Goal: Navigation & Orientation: Find specific page/section

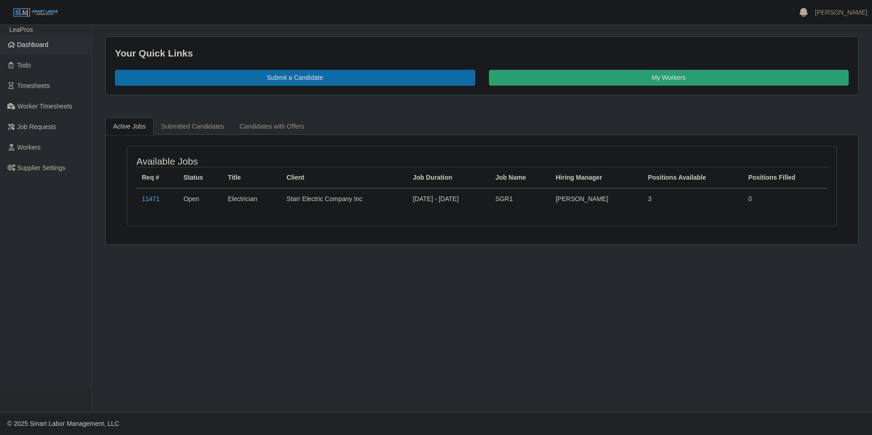
click at [45, 46] on span "Dashboard" at bounding box center [32, 44] width 31 height 7
